Goal: Task Accomplishment & Management: Use online tool/utility

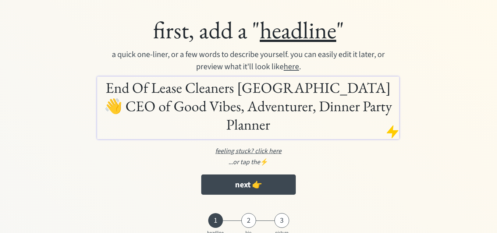
scroll to position [34, 0]
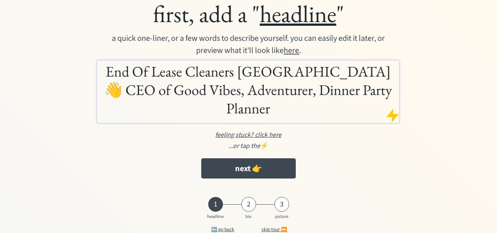
click at [243, 73] on h1 "End Of Lease Cleaners Sydney 👋 CEO of Good Vibes, Adventurer, Dinner Party Plan…" at bounding box center [248, 89] width 298 height 55
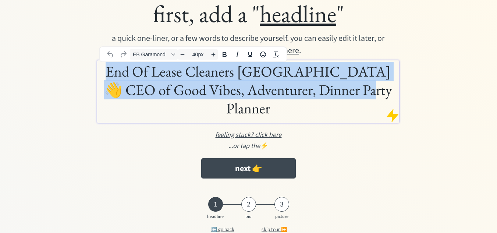
paste div
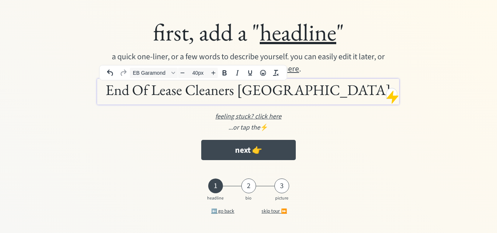
scroll to position [16, 0]
click at [439, 54] on div "first, add a " headline " a quick one-liner, or a few words to describe yoursel…" at bounding box center [249, 91] width 386 height 154
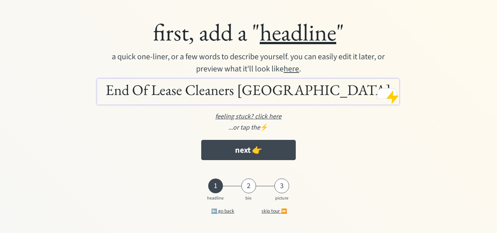
click at [196, 33] on div "first, add a " headline "" at bounding box center [248, 32] width 371 height 30
click at [270, 40] on u "headline" at bounding box center [298, 32] width 76 height 31
click at [241, 57] on div "a quick one-liner, or a few words to describe yourself. you can easily edit it …" at bounding box center [249, 63] width 284 height 24
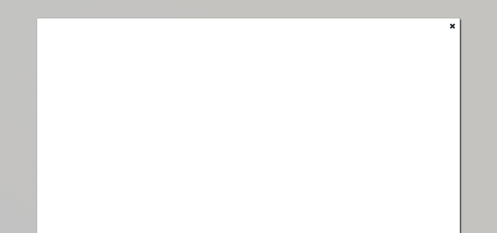
click at [453, 25] on use at bounding box center [452, 26] width 5 height 5
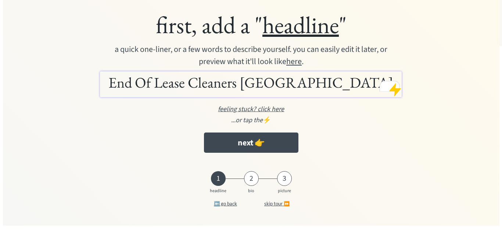
scroll to position [25, 0]
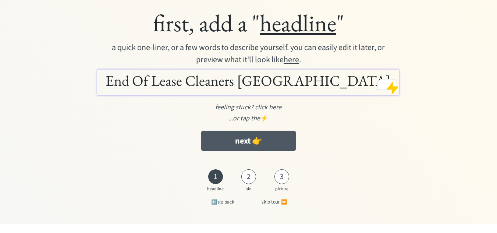
click at [236, 143] on button "next 👉" at bounding box center [248, 141] width 94 height 20
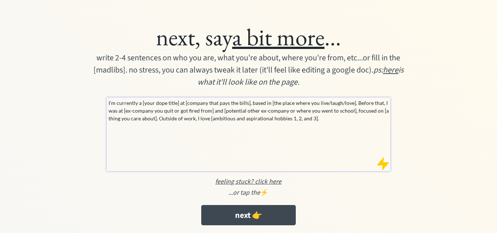
click at [257, 107] on p "I’m currently a [your dope title] at [company that pays the bills], based in [t…" at bounding box center [248, 110] width 281 height 23
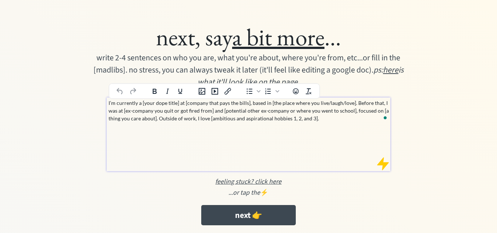
click at [237, 119] on p "I’m currently a [your dope title] at [company that pays the bills], based in [t…" at bounding box center [248, 110] width 281 height 23
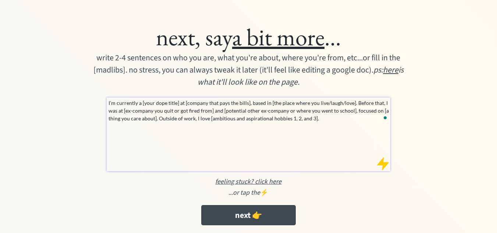
click at [246, 109] on p "I’m currently a [your dope title] at [company that pays the bills], based in [t…" at bounding box center [248, 110] width 281 height 23
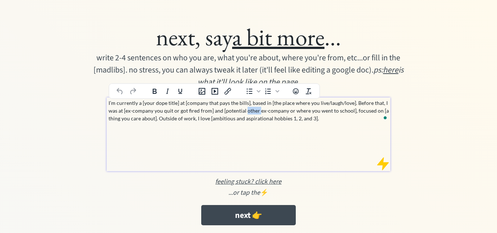
click at [246, 109] on p "I’m currently a [your dope title] at [company that pays the bills], based in [t…" at bounding box center [248, 110] width 281 height 23
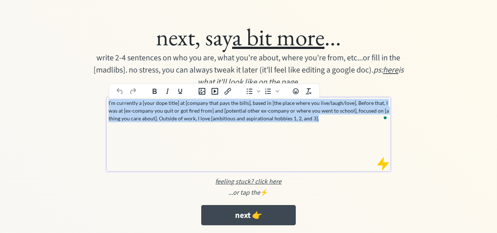
click at [246, 109] on p "I’m currently a [your dope title] at [company that pays the bills], based in [t…" at bounding box center [248, 110] width 281 height 23
paste div "To enrich screen reader interactions, please activate Accessibility in Grammarl…"
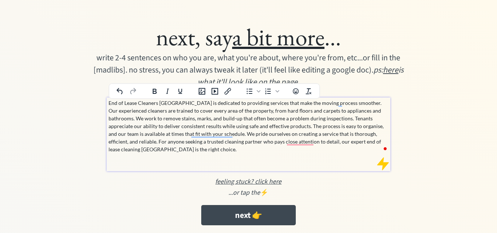
click at [72, 115] on div "next, say a bit more ... write 2-4 sentences on who you are, what you're about,…" at bounding box center [249, 123] width 386 height 210
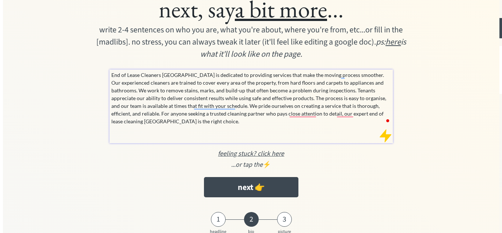
scroll to position [61, 0]
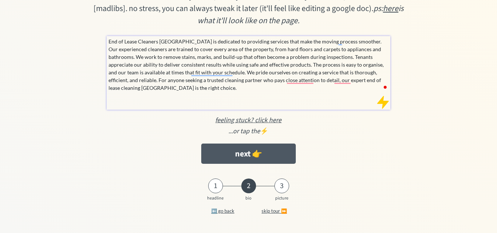
click at [235, 149] on button "next 👉" at bounding box center [248, 153] width 94 height 20
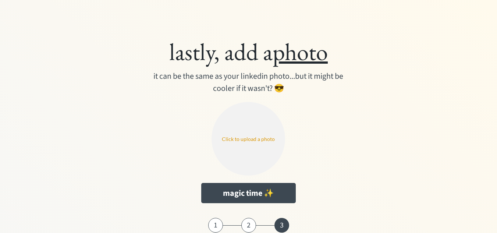
click at [255, 133] on input "file" at bounding box center [248, 139] width 74 height 74
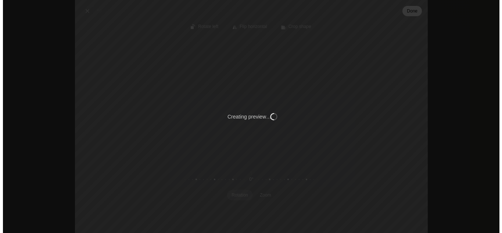
scroll to position [19, 0]
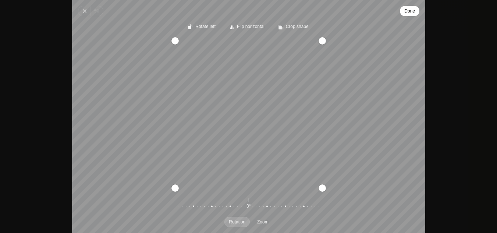
click at [411, 10] on span "Done" at bounding box center [409, 11] width 11 height 9
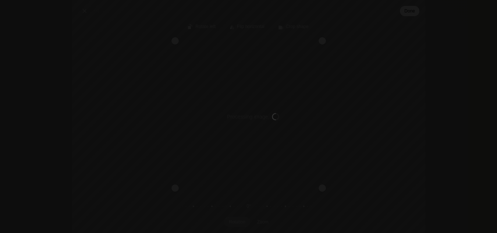
type input "C:\fakepath\Bond Cleaning In Gold Coast.png"
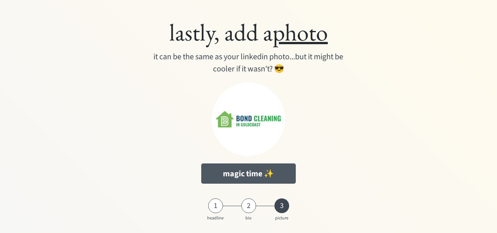
click at [265, 167] on button "magic time ✨" at bounding box center [248, 173] width 94 height 20
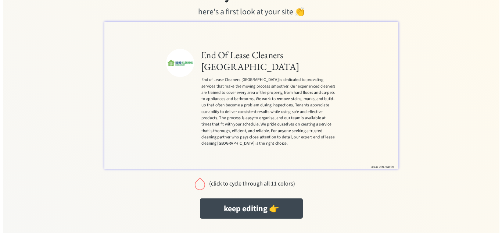
scroll to position [39, 0]
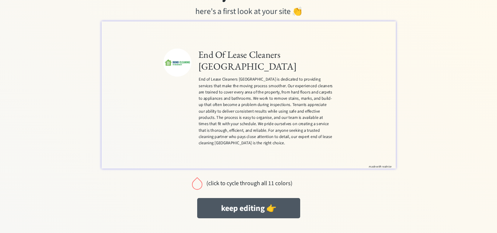
click at [237, 207] on button "keep editing 👉" at bounding box center [248, 208] width 103 height 20
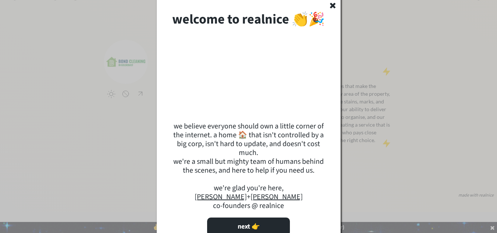
scroll to position [40, 0]
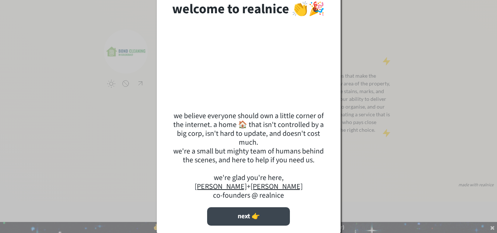
click at [255, 220] on button "next 👉" at bounding box center [248, 216] width 83 height 18
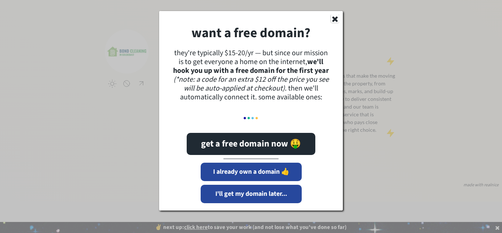
click at [335, 17] on icon at bounding box center [335, 19] width 8 height 8
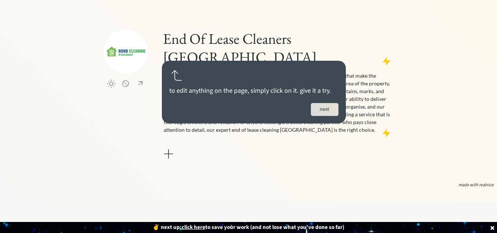
click at [324, 103] on button "next" at bounding box center [325, 109] width 28 height 13
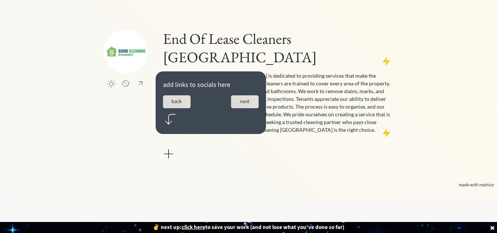
click at [240, 95] on button "next" at bounding box center [245, 101] width 28 height 13
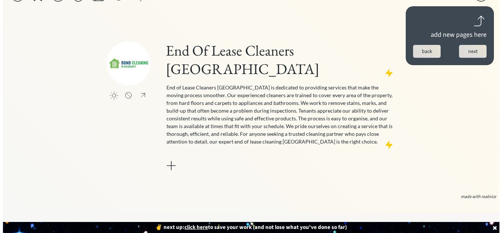
scroll to position [0, 0]
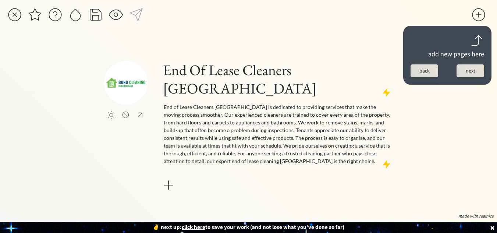
click at [470, 66] on button "next" at bounding box center [470, 70] width 28 height 13
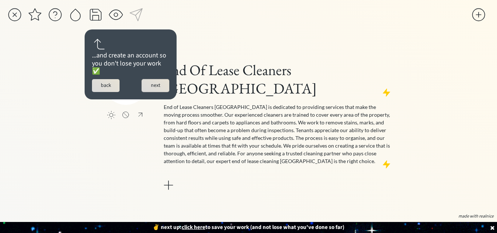
click at [143, 85] on button "next" at bounding box center [156, 85] width 28 height 13
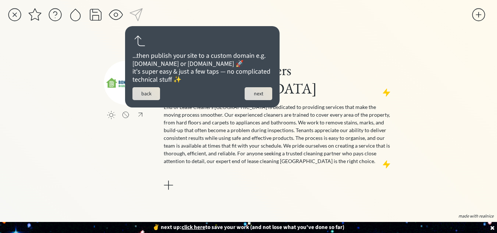
click at [260, 93] on div "...then publish your site to a custom domain e.g. yourname.com or yourname.me 🚀…" at bounding box center [202, 66] width 154 height 81
click at [252, 100] on button "next" at bounding box center [258, 93] width 28 height 13
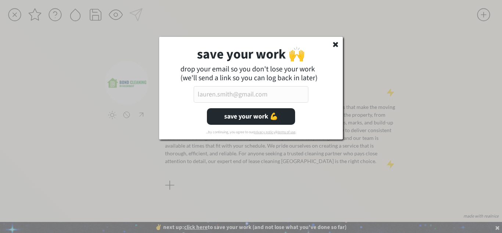
click at [275, 94] on input "email" at bounding box center [251, 94] width 115 height 17
click at [250, 92] on input "email" at bounding box center [251, 94] width 115 height 17
paste input "endofleasecleaners_sydney@outlook.com"
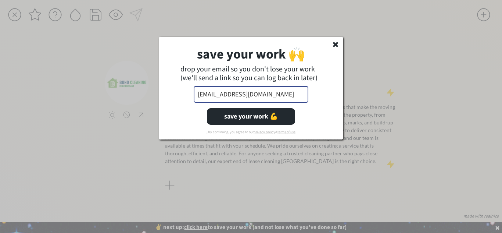
scroll to position [0, 10]
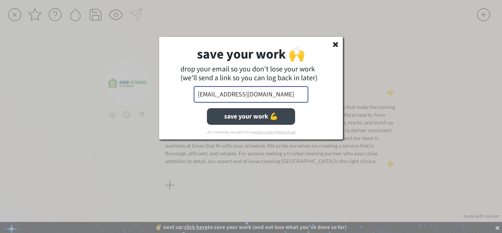
type input "endofleasecleaners_sydney@outlook.com"
click at [242, 117] on button "save your work 💪" at bounding box center [251, 116] width 88 height 17
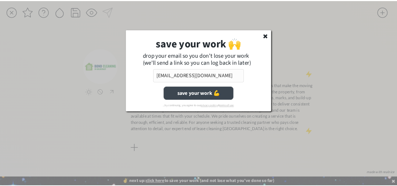
scroll to position [0, 0]
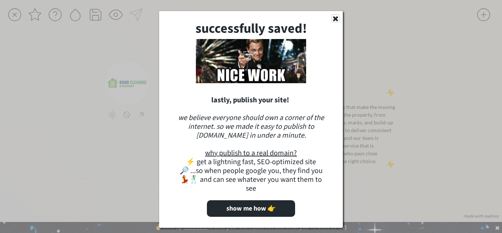
click at [335, 19] on use at bounding box center [335, 18] width 5 height 5
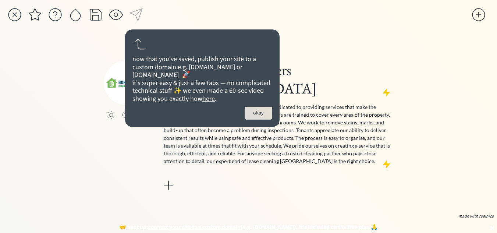
click at [260, 119] on button "okay" at bounding box center [258, 113] width 28 height 13
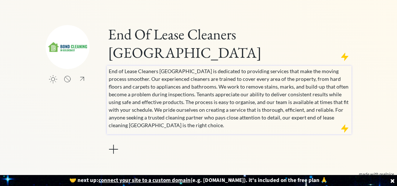
scroll to position [59, 0]
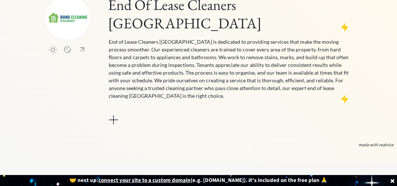
click at [114, 112] on div at bounding box center [113, 119] width 15 height 15
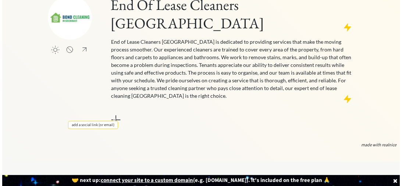
scroll to position [62, 0]
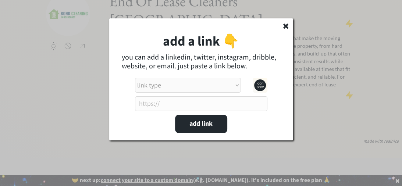
click at [221, 106] on input "input" at bounding box center [201, 103] width 132 height 15
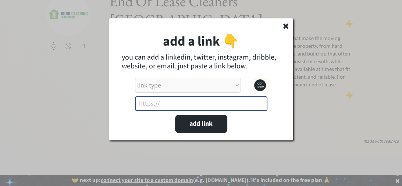
paste input "https://www.endofleasecleaners.sydney"
type input "https://www.endofleasecleaners.sydney"
click at [181, 87] on select "link type apple music apple podcasts beehiiv behance bluesky calendar discord d…" at bounding box center [188, 85] width 106 height 15
select select ""other_website""
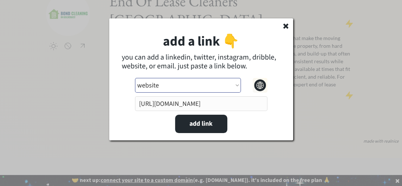
click at [178, 86] on select "link type apple music apple podcasts beehiiv behance bluesky calendar discord d…" at bounding box center [188, 85] width 106 height 15
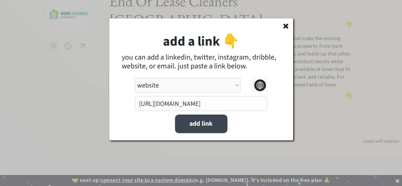
click at [209, 127] on button "add link" at bounding box center [201, 124] width 52 height 18
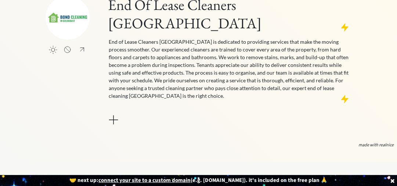
select select ""PLACEHOLDER_1427118222253""
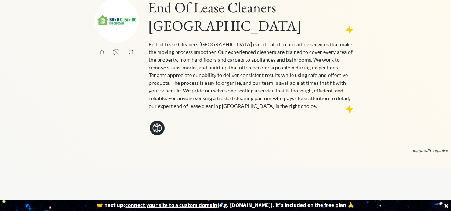
click at [175, 123] on div at bounding box center [172, 130] width 15 height 15
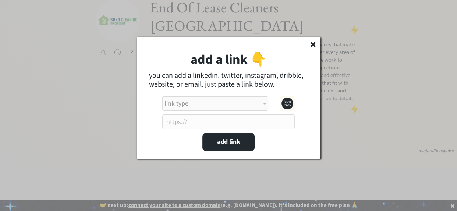
click at [257, 121] on input "input" at bounding box center [228, 122] width 132 height 15
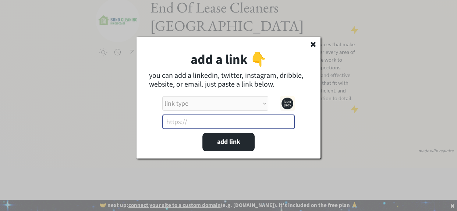
paste input "https://www.facebook.com/people/End-of-Lease-Cleaners-Sydney/61567079715365/"
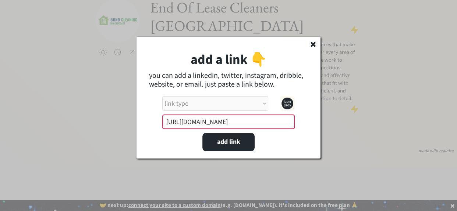
scroll to position [0, 110]
type input "https://www.facebook.com/people/End-of-Lease-Cleaners-Sydney/61567079715365/"
click at [216, 143] on button "add link" at bounding box center [228, 142] width 52 height 18
select select ""other_website""
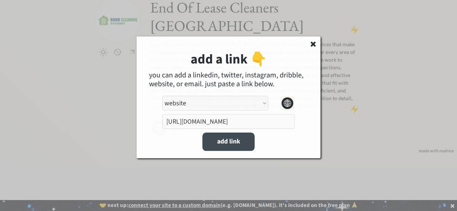
scroll to position [0, 0]
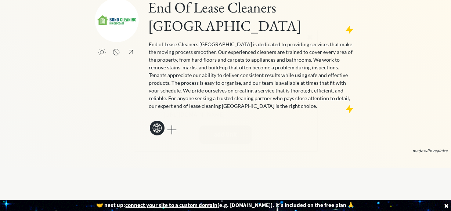
select select ""PLACEHOLDER_1427118222253""
click at [187, 123] on div at bounding box center [189, 130] width 15 height 15
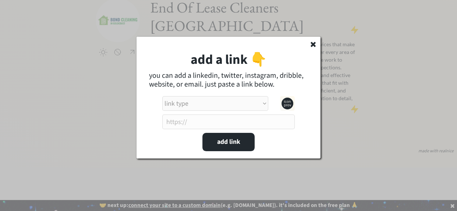
click at [197, 118] on input "input" at bounding box center [228, 122] width 132 height 15
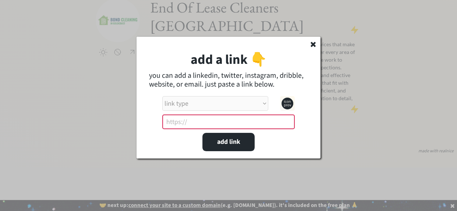
paste input "https://x.com/eolcleaning_syd"
type input "https://x.com/eolcleaning_syd"
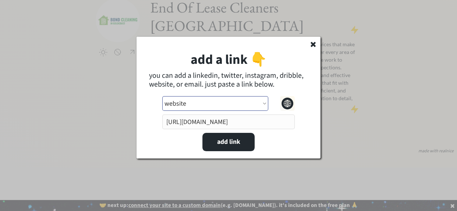
click at [202, 107] on select "link type apple music apple podcasts beehiiv behance bluesky calendar discord d…" at bounding box center [215, 103] width 106 height 15
select select ""twitter__old_school_logo_""
click at [162, 96] on select "link type apple music apple podcasts beehiiv behance bluesky calendar discord d…" at bounding box center [215, 103] width 106 height 15
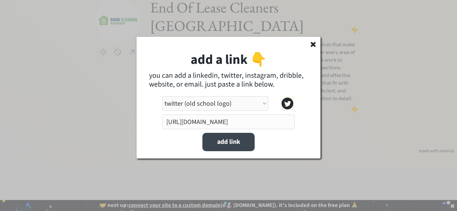
click at [225, 142] on button "add link" at bounding box center [228, 142] width 52 height 18
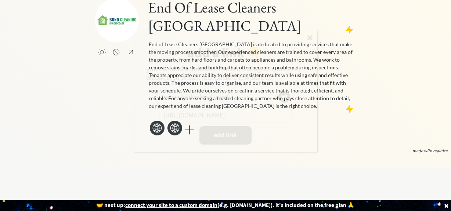
select select ""PLACEHOLDER_1427118222253""
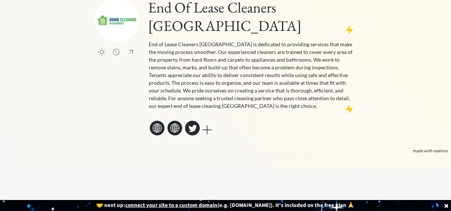
click at [178, 121] on icon at bounding box center [175, 128] width 15 height 15
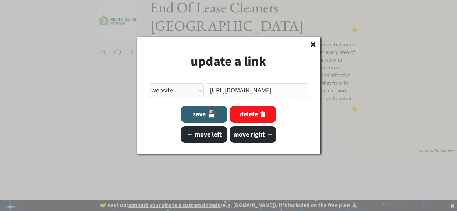
click at [187, 90] on select "link type apple music apple podcasts beehiiv behance bluesky calendar discord d…" at bounding box center [176, 90] width 55 height 15
select select ""facebook0""
click at [149, 83] on select "link type apple music apple podcasts beehiiv behance bluesky calendar discord d…" at bounding box center [176, 90] width 55 height 15
click at [192, 117] on button "save 💾" at bounding box center [204, 114] width 46 height 17
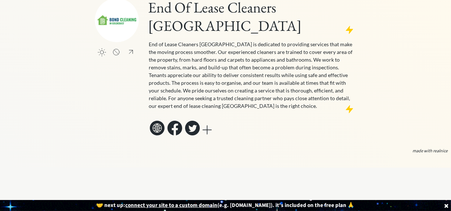
click at [206, 123] on div at bounding box center [207, 130] width 15 height 15
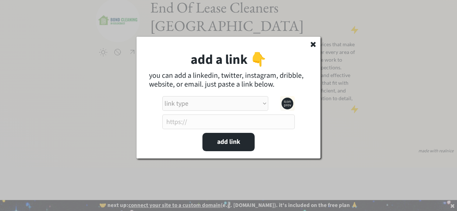
click at [186, 120] on input "input" at bounding box center [228, 122] width 132 height 15
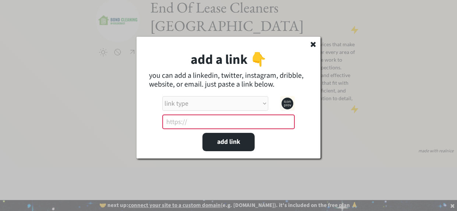
paste input "https://www.pinterest.com/endofleasecleanerssydney"
type input "https://www.pinterest.com/endofleasecleanerssydney"
click at [194, 108] on select "link type apple music apple podcasts beehiiv behance bluesky calendar discord d…" at bounding box center [215, 103] width 106 height 15
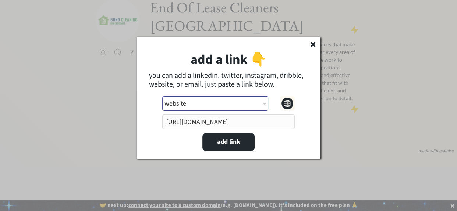
scroll to position [0, 0]
select select ""pinterest""
click at [162, 96] on select "link type apple music apple podcasts beehiiv behance bluesky calendar discord d…" at bounding box center [215, 103] width 106 height 15
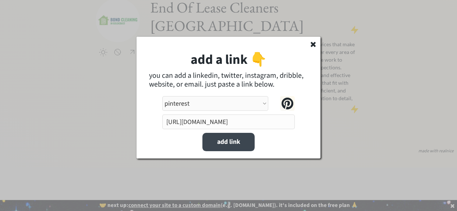
click at [224, 141] on button "add link" at bounding box center [228, 142] width 52 height 18
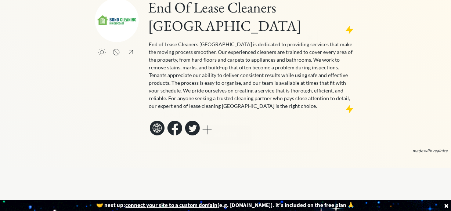
select select ""PLACEHOLDER_1427118222253""
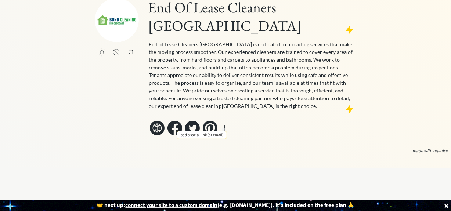
click at [225, 123] on div at bounding box center [225, 130] width 15 height 15
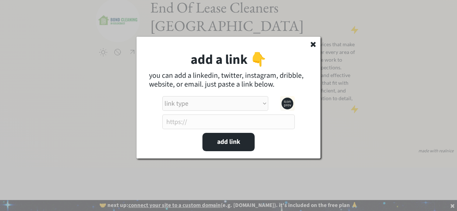
click at [191, 118] on input "input" at bounding box center [228, 122] width 132 height 15
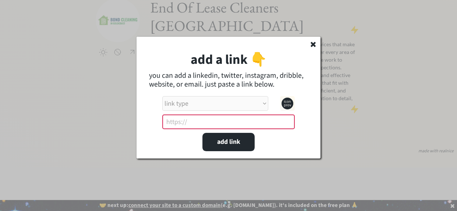
paste input "https://www.instagram.com/endofleasecleanerssydney"
click at [210, 115] on input "input" at bounding box center [228, 122] width 132 height 15
type input "https://www.instagram.com/endofleasecleanerssydney"
select select ""instagram""
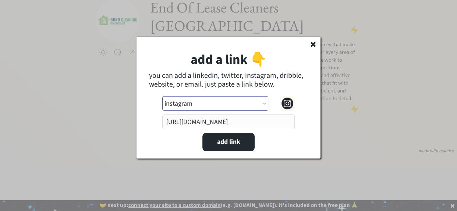
click at [212, 110] on select "link type apple music apple podcasts beehiiv behance bluesky calendar discord d…" at bounding box center [215, 103] width 106 height 15
click at [162, 96] on select "link type apple music apple podcasts beehiiv behance bluesky calendar discord d…" at bounding box center [215, 103] width 106 height 15
click at [238, 141] on button "add link" at bounding box center [228, 142] width 52 height 18
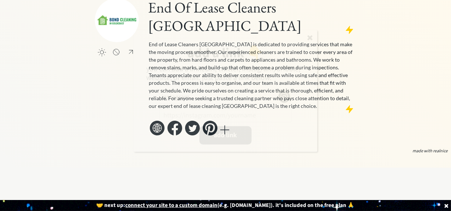
select select ""PLACEHOLDER_1427118222253""
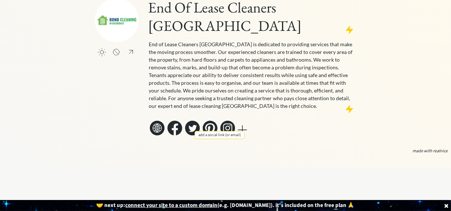
click at [246, 123] on div at bounding box center [242, 130] width 15 height 15
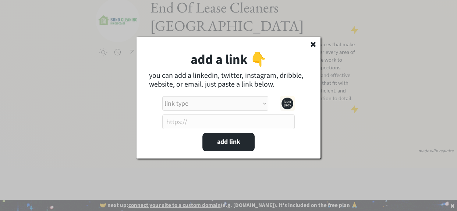
click at [194, 125] on input "input" at bounding box center [228, 122] width 132 height 15
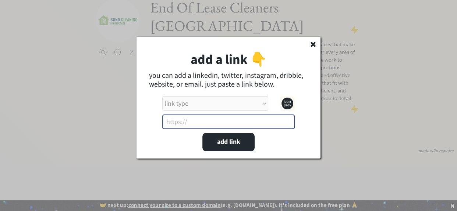
paste input "https://www.youtube.com/@EndofLeaseCleanersSydney/videos"
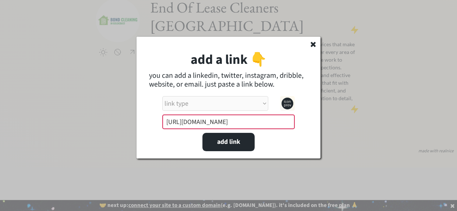
type input "https://www.youtube.com/@EndofLeaseCleanersSydney/videos"
click at [193, 107] on select "link type apple music apple podcasts beehiiv behance bluesky calendar discord d…" at bounding box center [215, 103] width 106 height 15
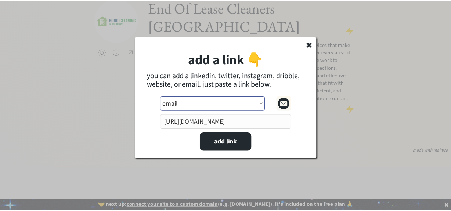
scroll to position [0, 0]
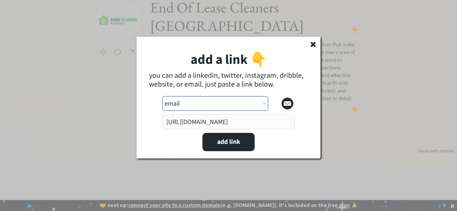
select select ""youtube""
click at [162, 96] on select "link type apple music apple podcasts beehiiv behance bluesky calendar discord d…" at bounding box center [215, 103] width 106 height 15
click at [220, 145] on button "add link" at bounding box center [228, 142] width 52 height 18
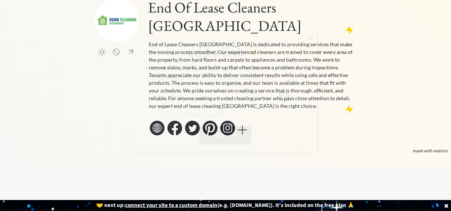
select select ""PLACEHOLDER_1427118222253""
click at [135, 128] on div "add a link 👇 you can add a linkedin, twitter, instagram, dribble, website, or e…" at bounding box center [226, 91] width 184 height 122
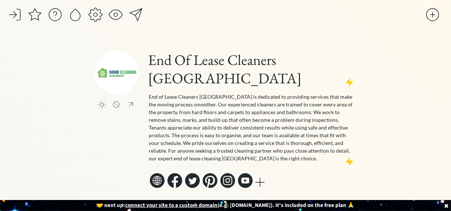
click at [136, 15] on div at bounding box center [136, 14] width 15 height 15
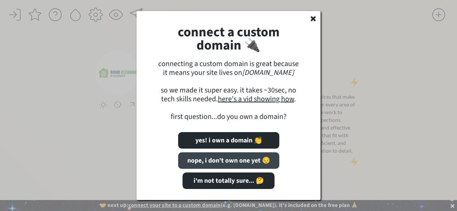
click at [217, 162] on button "nope, i don't own one yet 😔" at bounding box center [228, 161] width 101 height 17
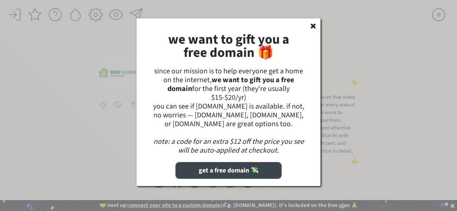
click at [224, 168] on button "get a free domain 💸" at bounding box center [228, 170] width 106 height 17
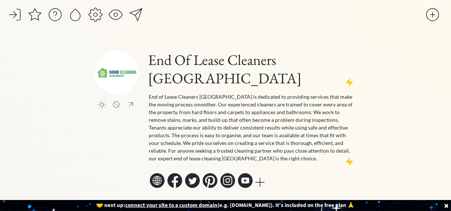
click at [118, 15] on div at bounding box center [115, 14] width 15 height 15
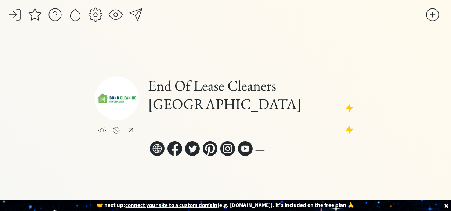
click at [112, 93] on input "file" at bounding box center [117, 98] width 44 height 44
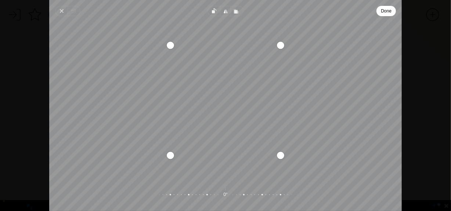
click at [387, 14] on span "Done" at bounding box center [386, 11] width 11 height 9
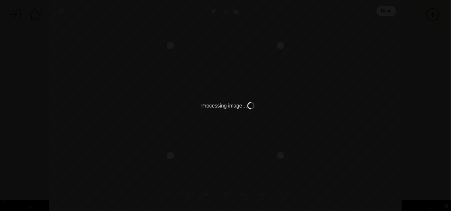
type input "C:\fakepath\End Of Lease Cleaners [GEOGRAPHIC_DATA]png"
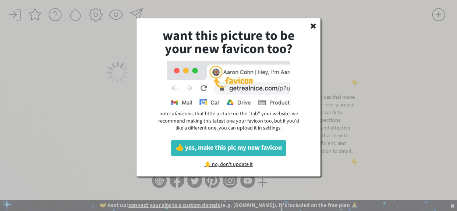
click at [309, 28] on div "want this picture to be your new favicon too? note: a favicon is that little pi…" at bounding box center [228, 97] width 184 height 158
click at [311, 26] on icon at bounding box center [312, 25] width 7 height 7
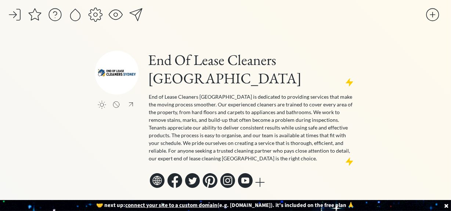
click at [393, 35] on div "saving... click to upload a picture End Of Lease Cleaners Sydney End of Lease C…" at bounding box center [225, 110] width 451 height 221
click at [392, 33] on div "saving... click to upload a picture End Of Lease Cleaners Sydney End of Lease C…" at bounding box center [225, 110] width 451 height 221
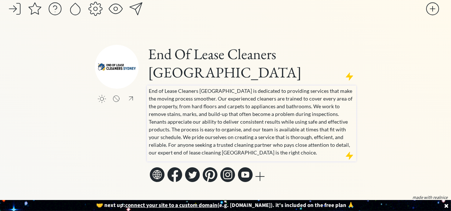
scroll to position [9, 0]
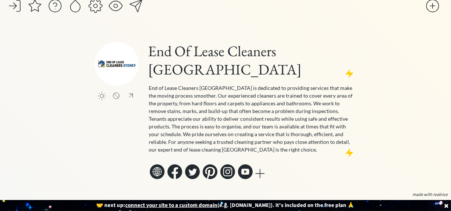
click at [115, 15] on div "saving..." at bounding box center [216, 8] width 418 height 18
click at [117, 16] on div "saving..." at bounding box center [216, 8] width 418 height 18
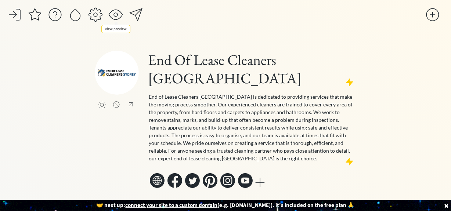
click at [118, 12] on div at bounding box center [115, 14] width 15 height 15
